Goal: Information Seeking & Learning: Learn about a topic

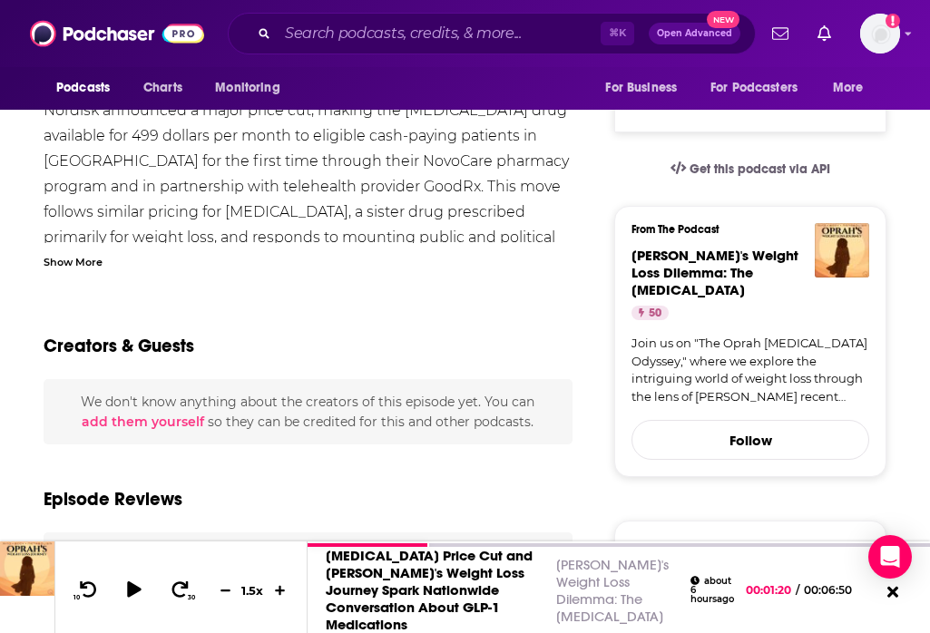
scroll to position [336, 0]
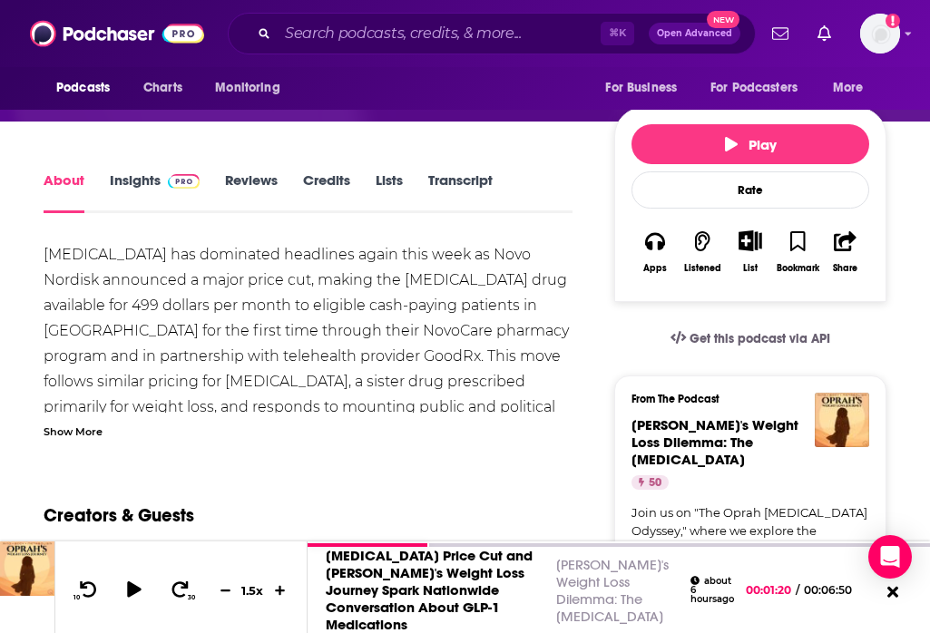
click at [132, 195] on link "Insights" at bounding box center [155, 193] width 90 height 42
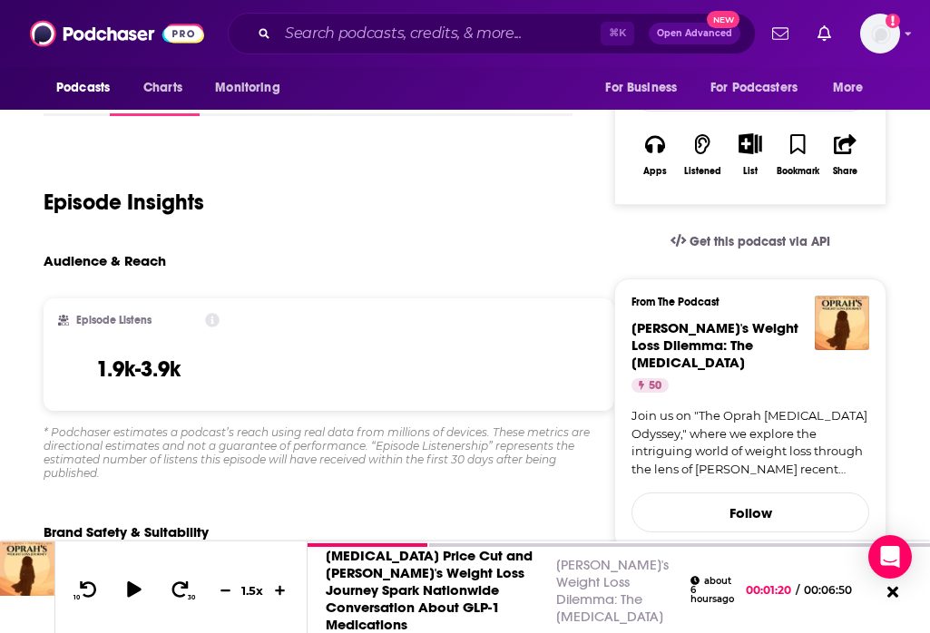
scroll to position [492, 0]
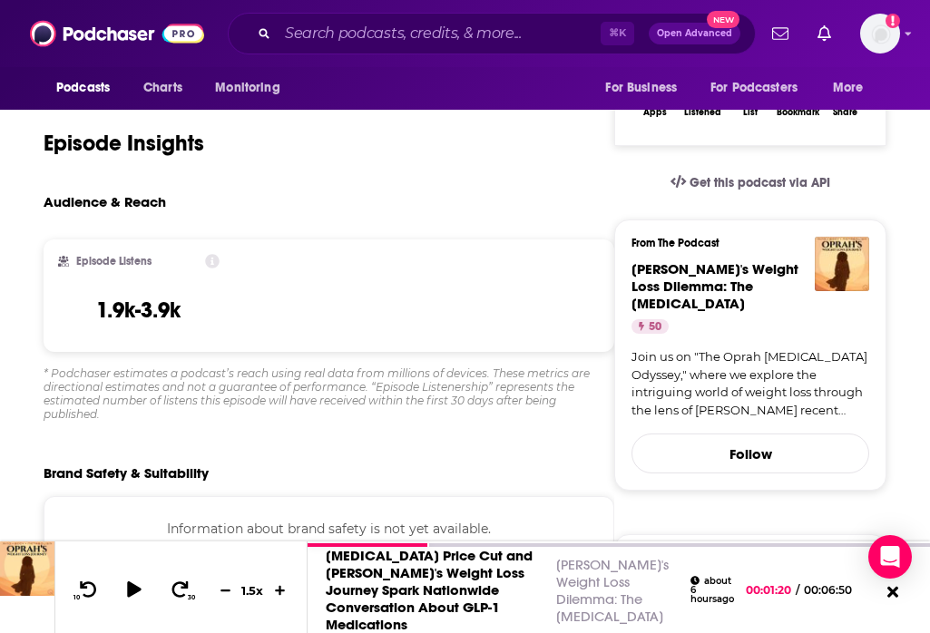
drag, startPoint x: 189, startPoint y: 327, endPoint x: 93, endPoint y: 323, distance: 95.4
click at [93, 323] on div "Episode Listens 1.9k-3.9k" at bounding box center [139, 295] width 162 height 83
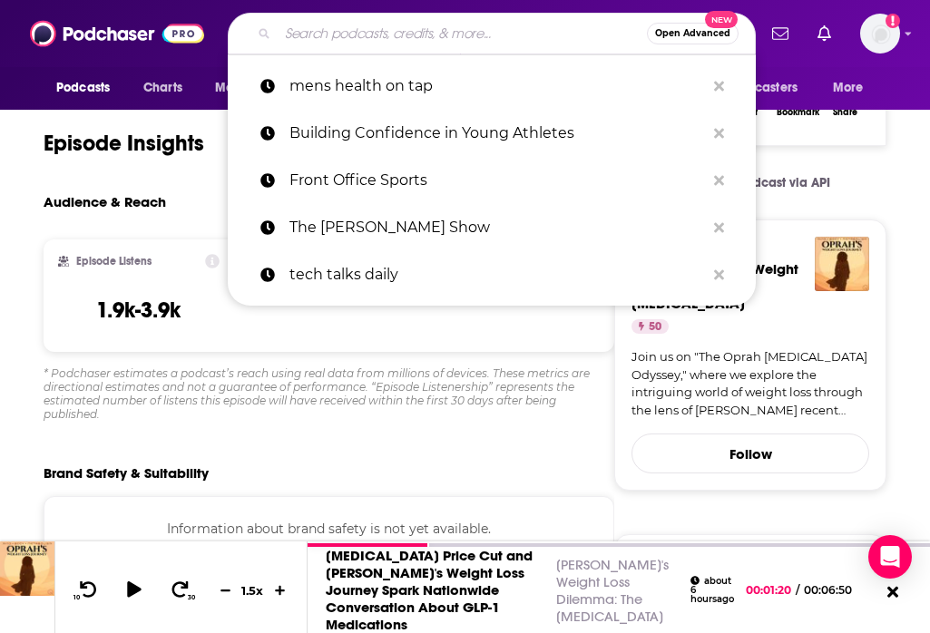
click at [412, 25] on input "Search podcasts, credits, & more..." at bounding box center [462, 33] width 369 height 29
paste input "[URL][DOMAIN_NAME]"
type input "[URL][DOMAIN_NAME]"
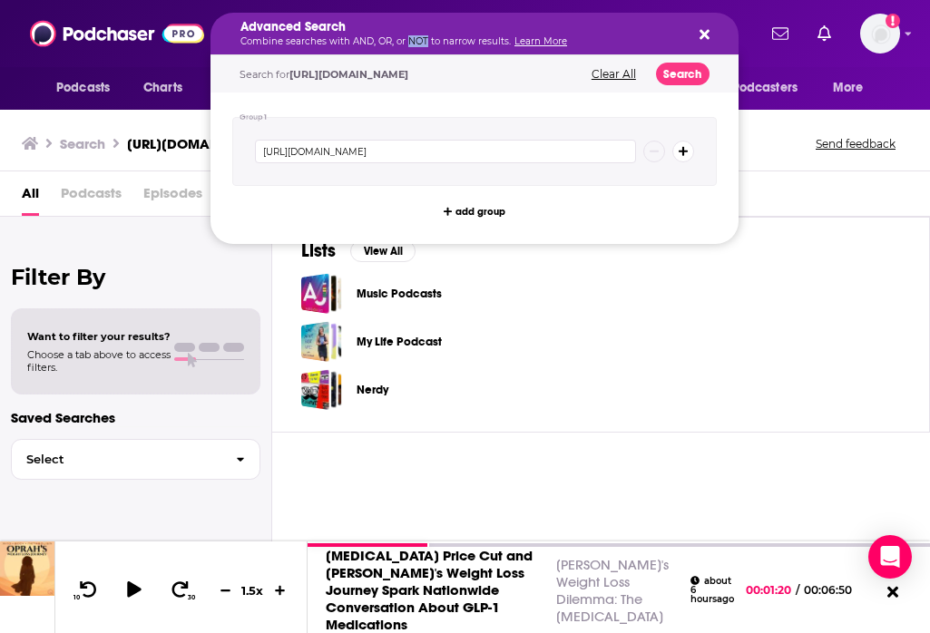
click at [406, 37] on p "Combine searches with AND, OR, or NOT to narrow results. Learn More" at bounding box center [459, 41] width 439 height 9
click at [784, 123] on div "Search [URL][DOMAIN_NAME] Send feedback" at bounding box center [465, 140] width 930 height 63
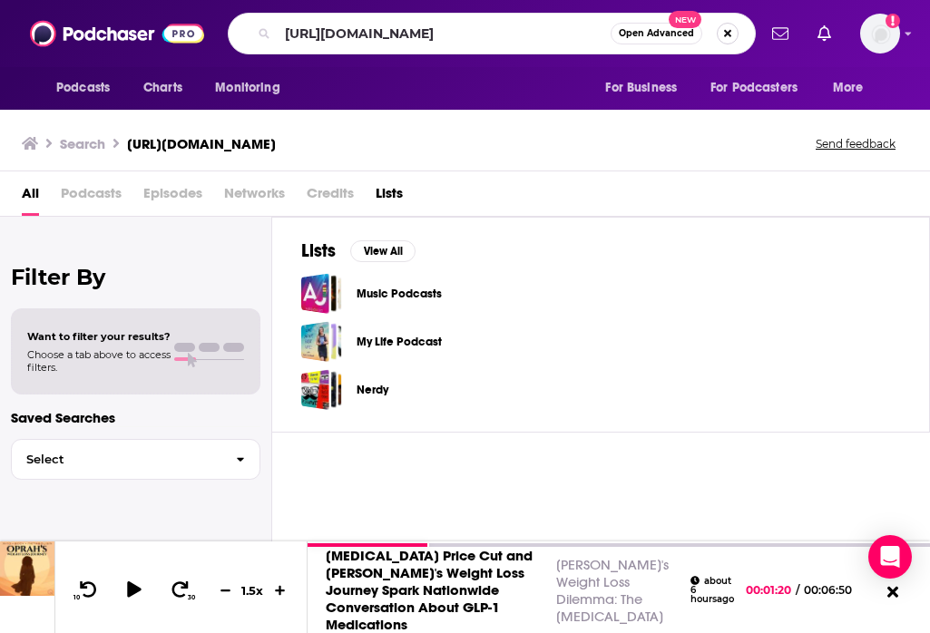
click at [728, 34] on button "Search podcasts, credits, & more..." at bounding box center [728, 34] width 22 height 22
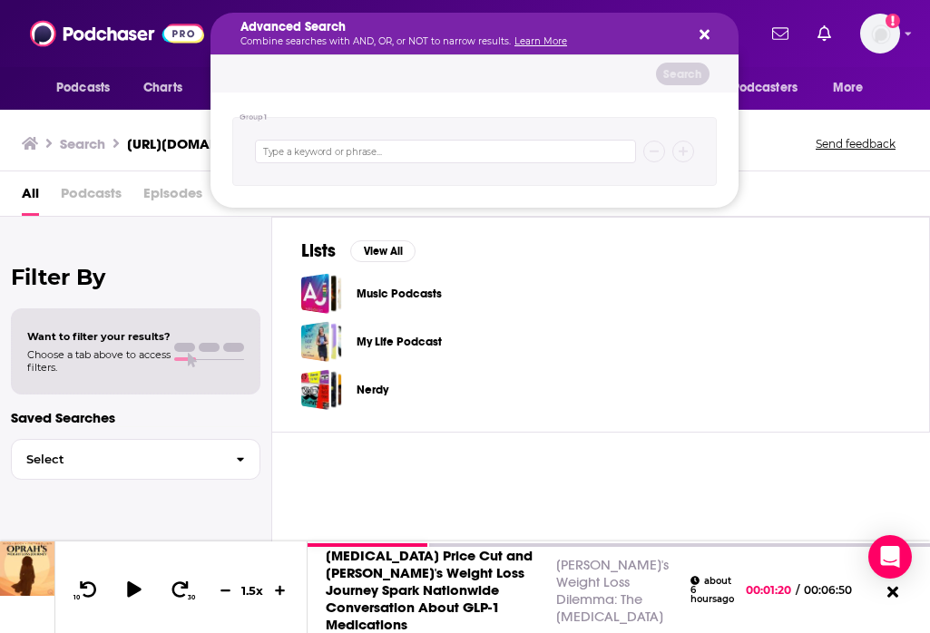
click at [754, 113] on div "Podcasts Charts Monitoring Advanced Search Combine searches with AND, OR, or NO…" at bounding box center [465, 316] width 930 height 633
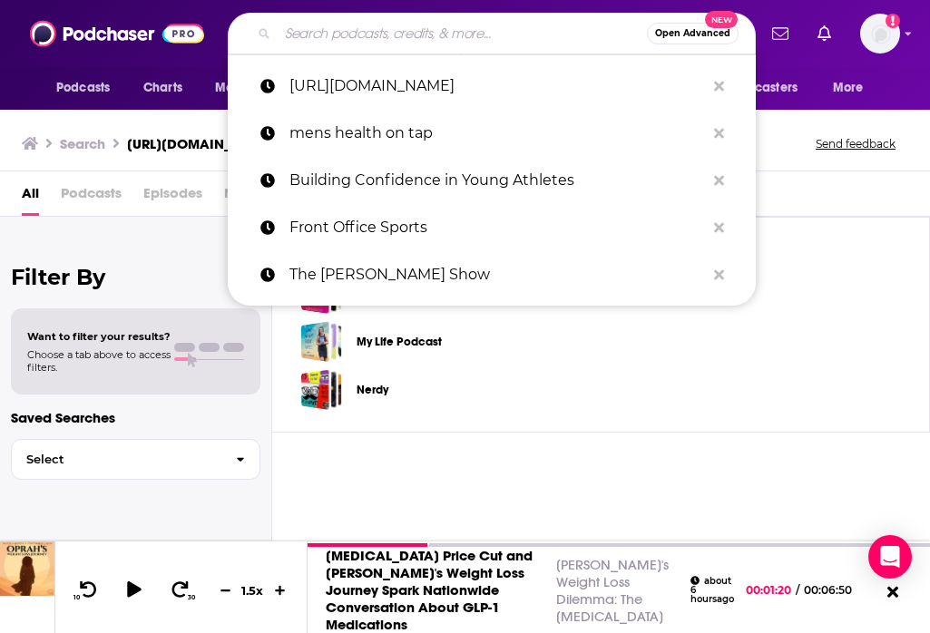
click at [410, 36] on input "Search podcasts, credits, & more..." at bounding box center [462, 33] width 369 height 29
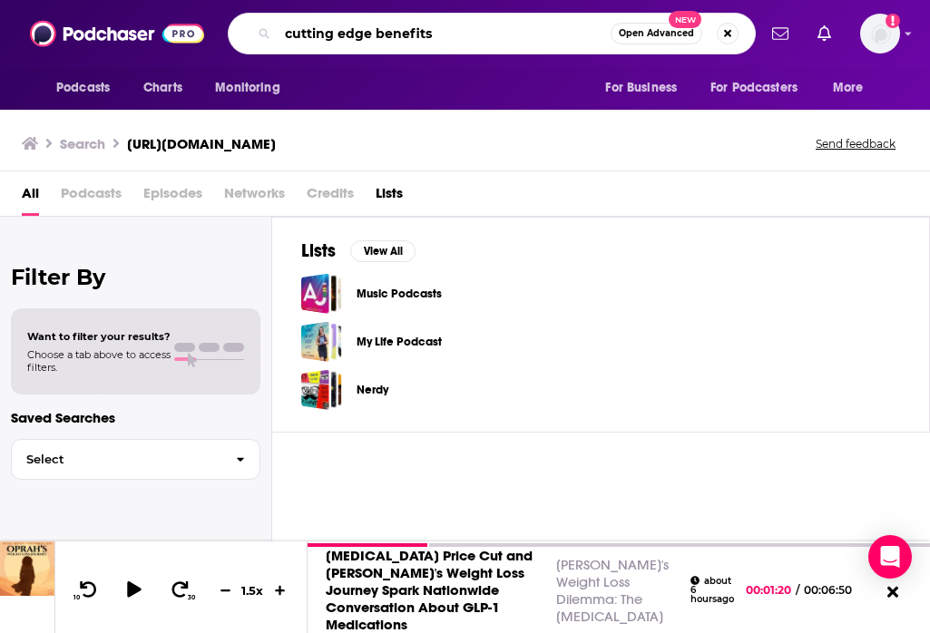
type input "cutting edge benefits"
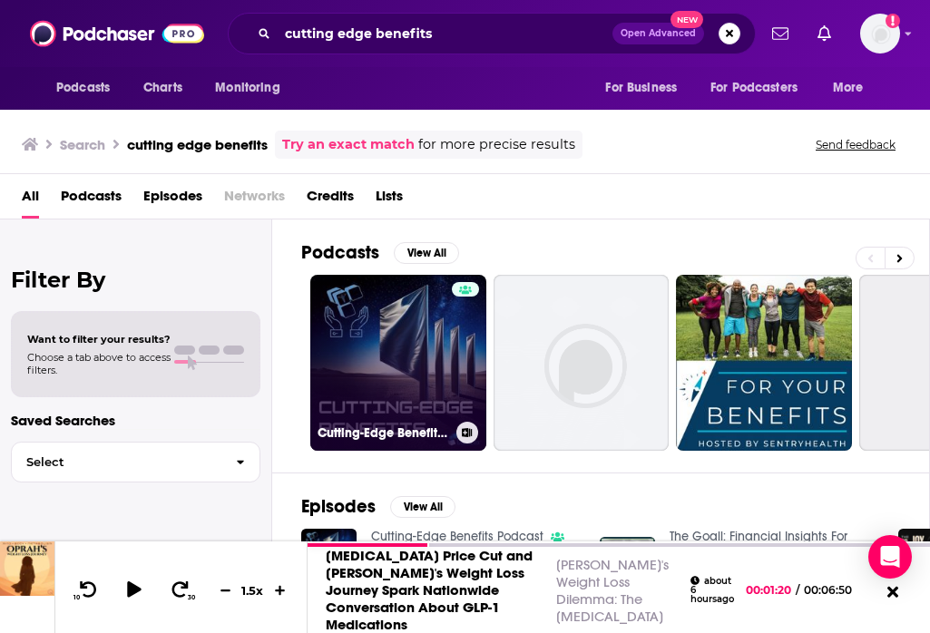
click at [369, 334] on link "Cutting-Edge Benefits Podcast" at bounding box center [398, 363] width 176 height 176
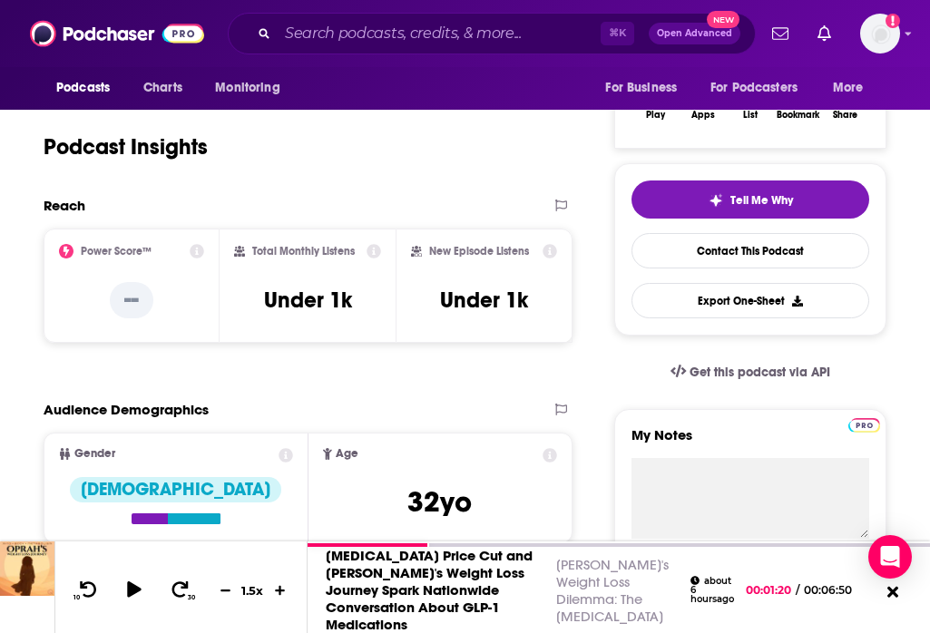
scroll to position [378, 0]
